Goal: Information Seeking & Learning: Learn about a topic

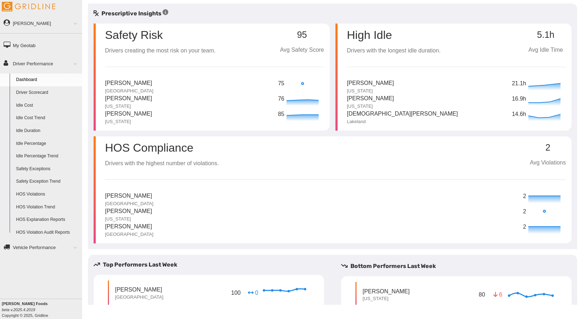
click at [138, 209] on p "[PERSON_NAME]" at bounding box center [128, 211] width 47 height 9
click at [523, 211] on p "2" at bounding box center [525, 212] width 4 height 9
click at [543, 212] on circle at bounding box center [544, 211] width 2 height 2
click at [50, 62] on link "Driver Performance" at bounding box center [41, 63] width 82 height 16
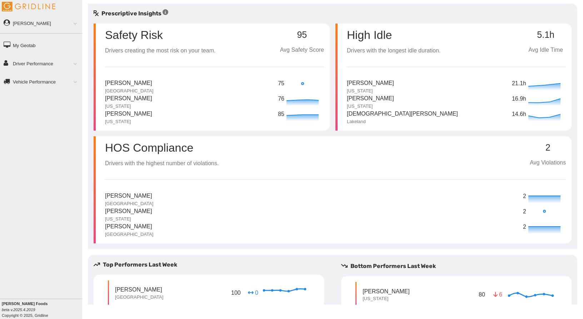
click at [50, 62] on link "Driver Performance" at bounding box center [41, 63] width 82 height 16
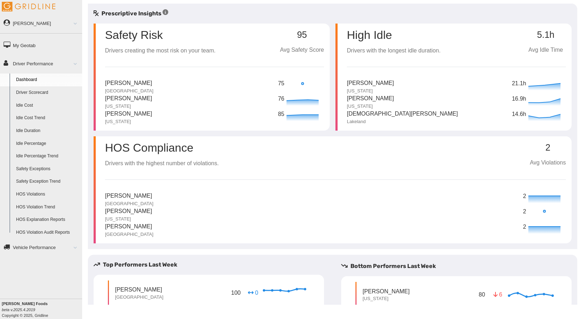
click at [78, 24] on link "[PERSON_NAME]" at bounding box center [41, 23] width 82 height 16
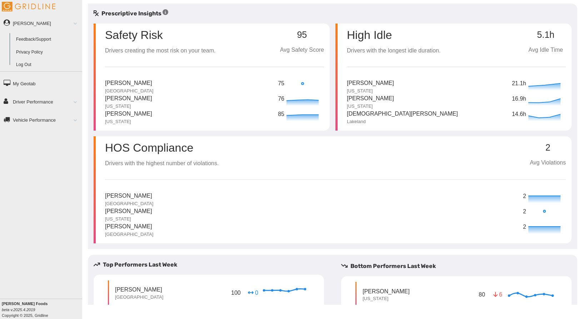
click at [78, 24] on link "[PERSON_NAME]" at bounding box center [41, 23] width 82 height 16
click at [119, 11] on h5 "Prescriptive Insights" at bounding box center [131, 13] width 75 height 9
click at [164, 14] on h5 "Prescriptive Insights" at bounding box center [131, 13] width 75 height 9
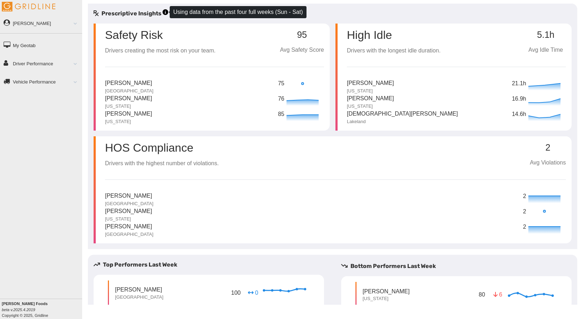
click at [164, 14] on icon at bounding box center [166, 12] width 6 height 6
